Goal: Use online tool/utility

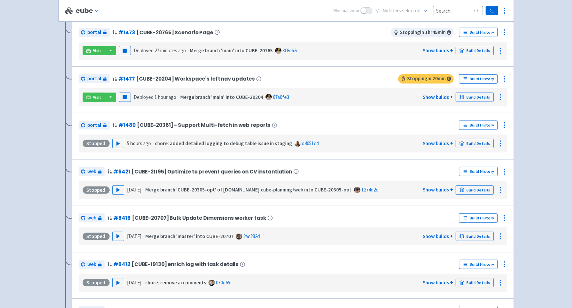
scroll to position [139, 0]
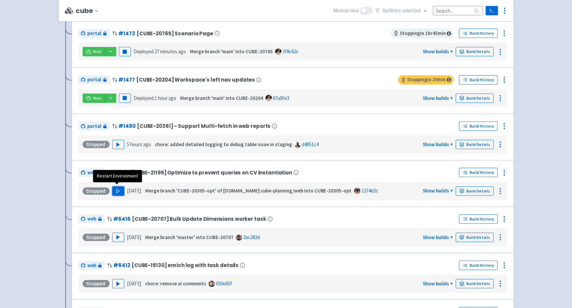
click at [117, 190] on polygon "button" at bounding box center [118, 191] width 3 height 4
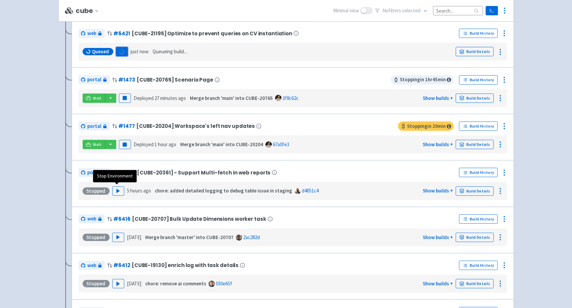
scroll to position [1, 0]
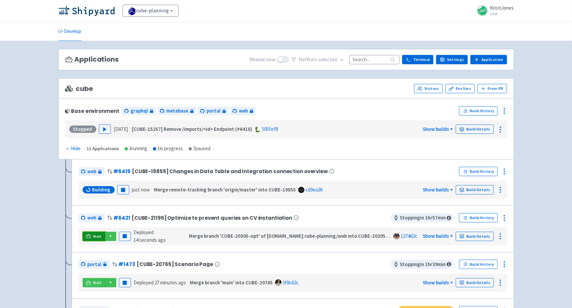
click at [93, 235] on span "Visit" at bounding box center [97, 236] width 9 height 5
